Goal: Transaction & Acquisition: Purchase product/service

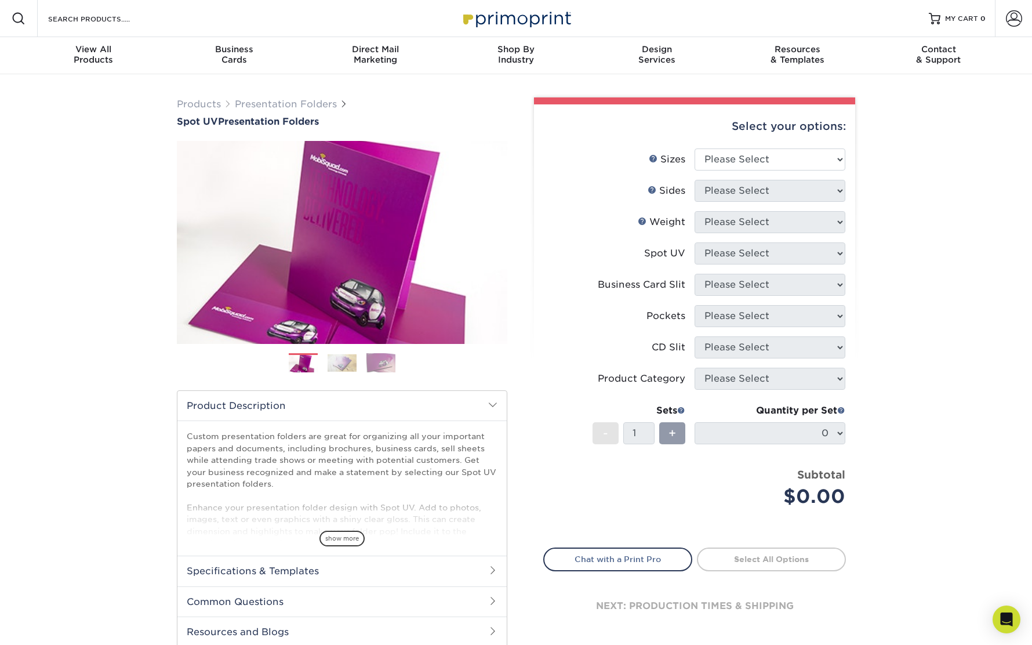
click at [795, 147] on div "Select your options:" at bounding box center [694, 126] width 303 height 44
select select "9.00x12.00"
select select "32d3c223-f82c-492b-b915-ba065a00862f"
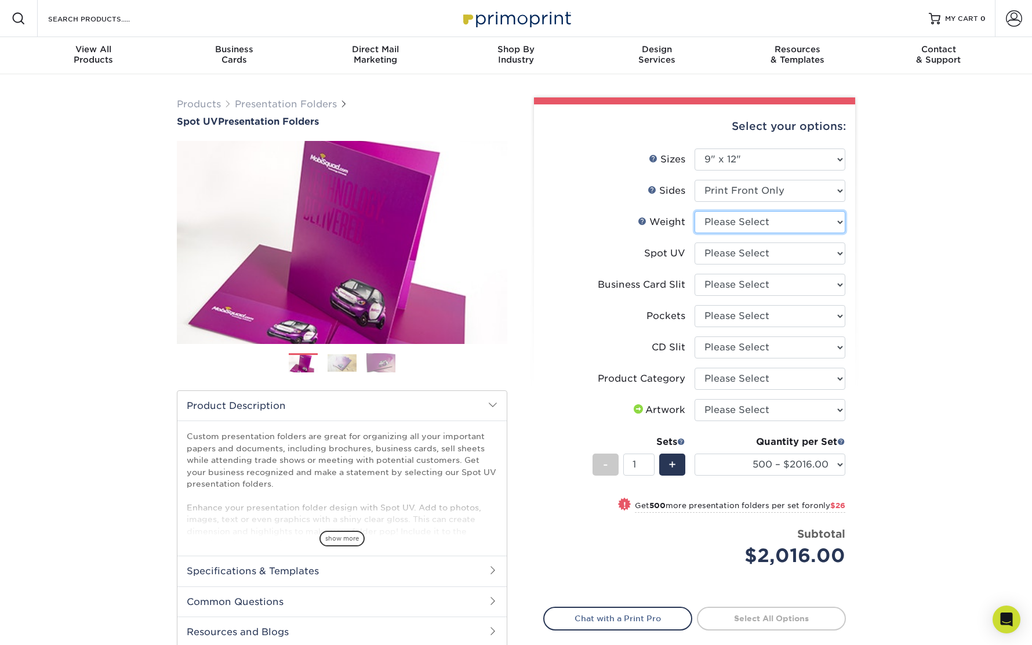
select select "16PT"
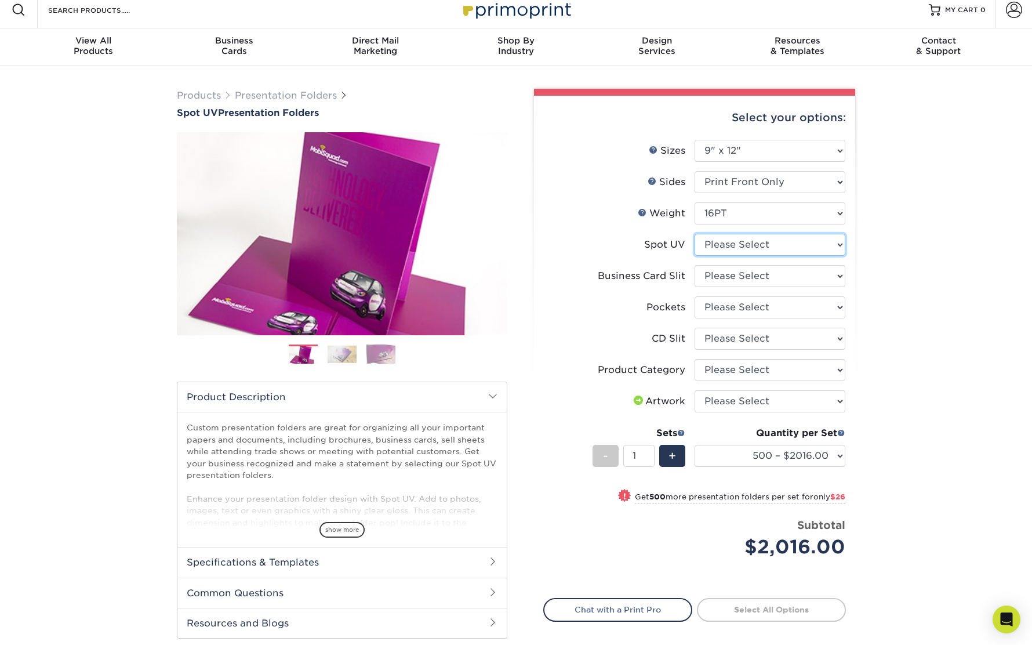
scroll to position [9, 1]
select select "1"
select select "9724ca60-ead4-43f8-a546-b15fcffaa25d"
select select "e8427203-e3c7-4640-a4e8-bae00c228d98"
select select "a092264a-7428-4d8e-b024-417dbebc6e25"
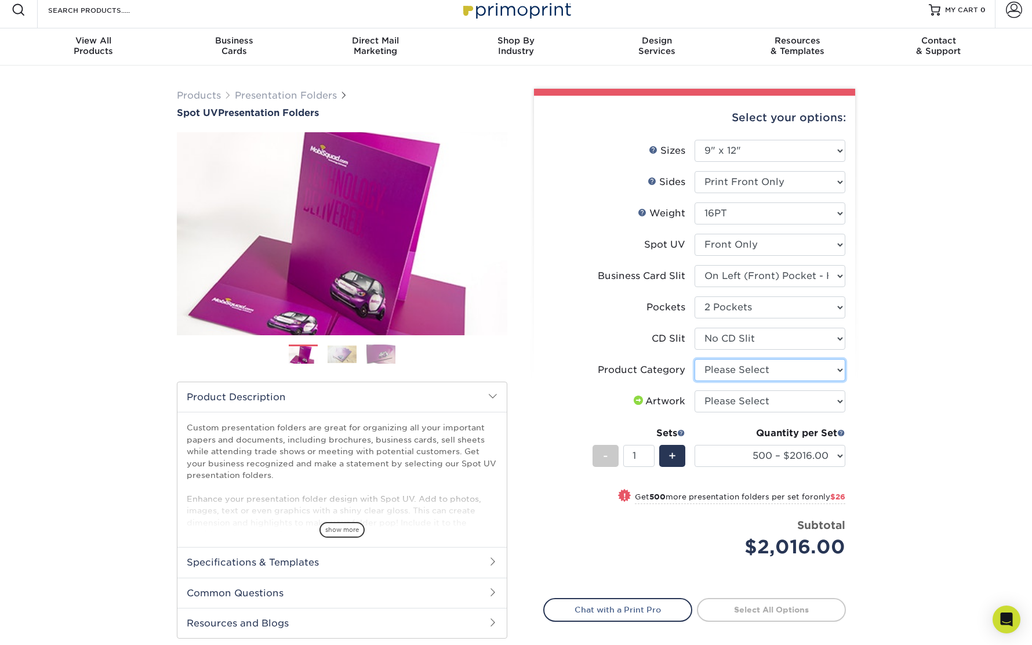
select select "57f7a581-ec4a-49d7-930d-eb044a1d12ac"
select select "upload"
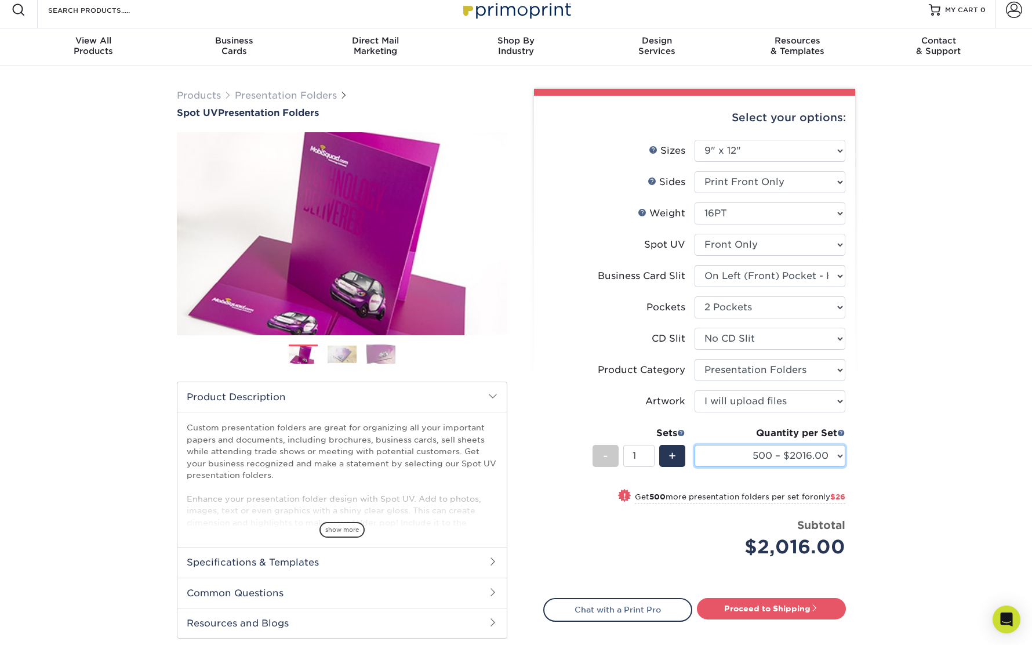
select select "1000 – $2042.00"
click at [838, 431] on span at bounding box center [841, 432] width 8 height 8
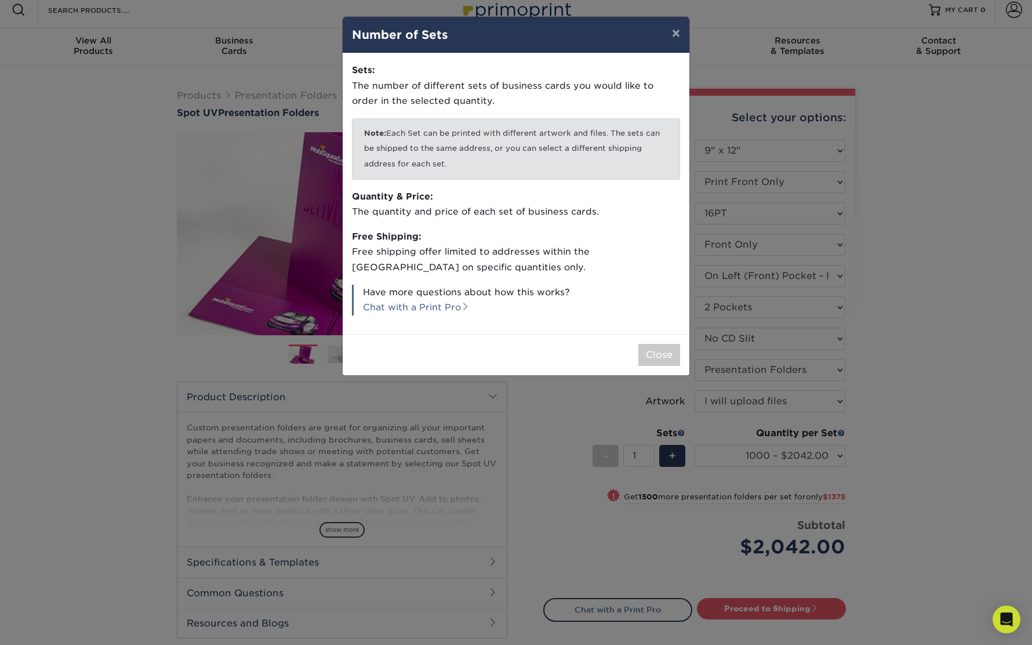
click at [677, 32] on button "×" at bounding box center [676, 33] width 27 height 32
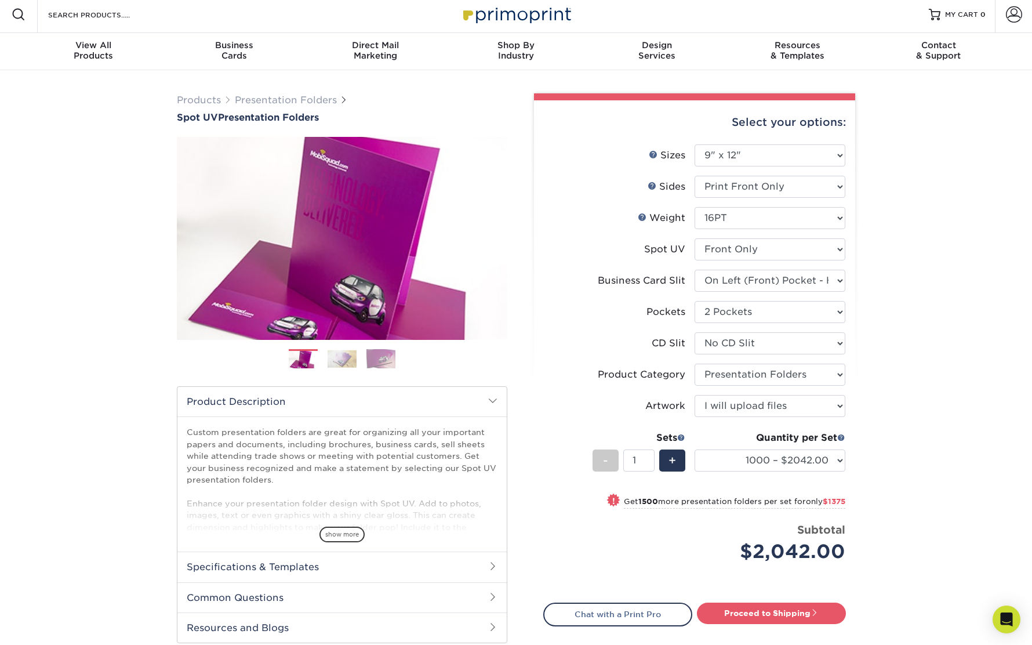
scroll to position [12, 0]
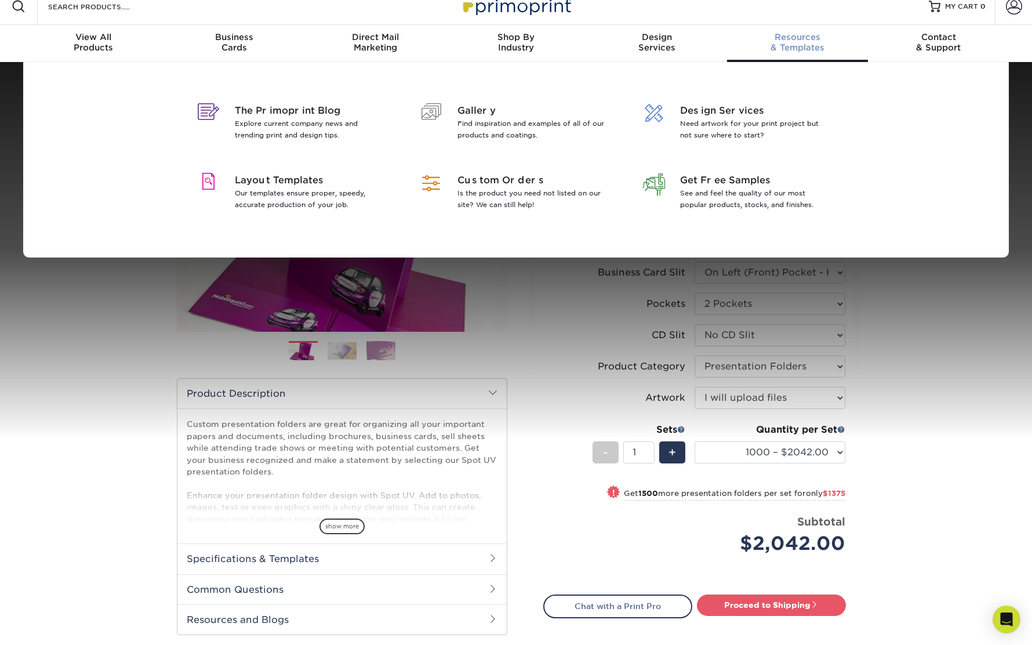
click at [800, 46] on div "Resources & Templates" at bounding box center [797, 42] width 141 height 21
